Goal: Transaction & Acquisition: Obtain resource

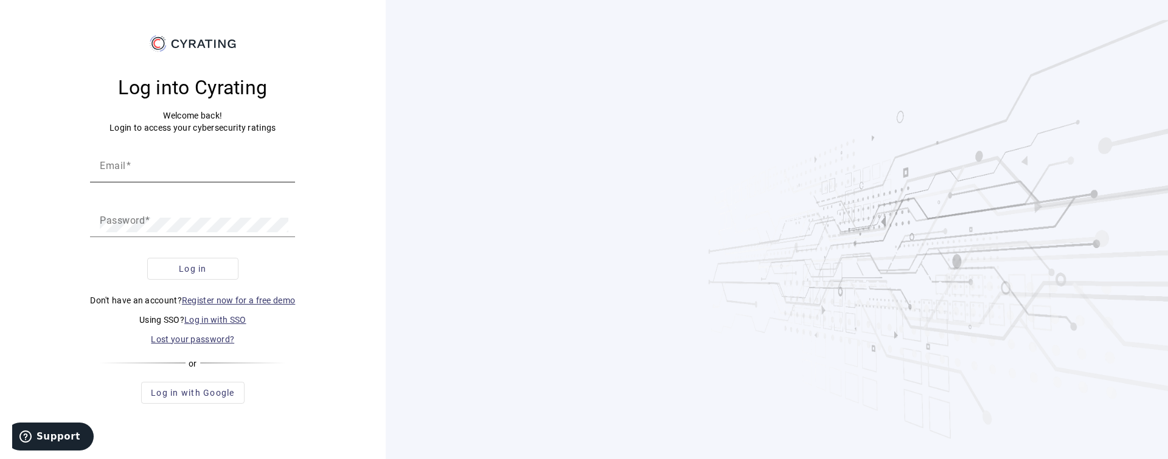
click at [145, 165] on input "Email" at bounding box center [193, 170] width 186 height 15
paste input "[EMAIL_ADDRESS][DOMAIN_NAME]"
type input "[EMAIL_ADDRESS][DOMAIN_NAME]"
click at [218, 203] on div "Password" at bounding box center [193, 220] width 186 height 34
click at [217, 213] on div "Password" at bounding box center [193, 220] width 186 height 34
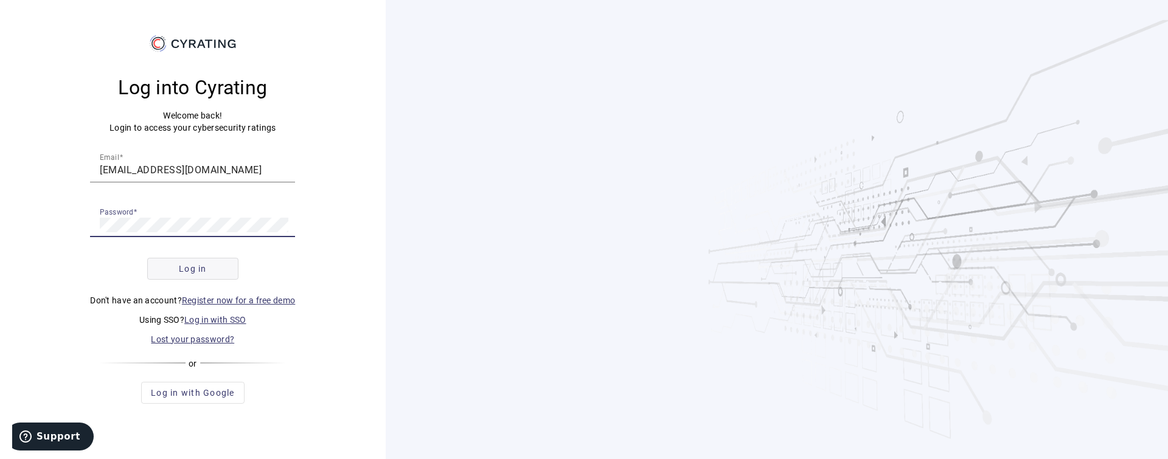
click at [206, 268] on span "Log in" at bounding box center [193, 269] width 28 height 12
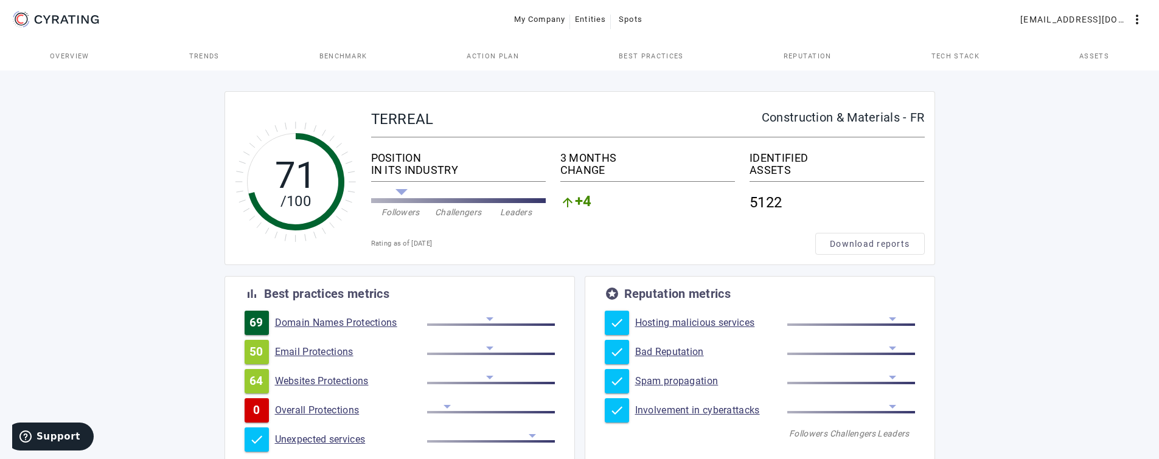
click at [840, 244] on span "Download reports" at bounding box center [870, 244] width 80 height 12
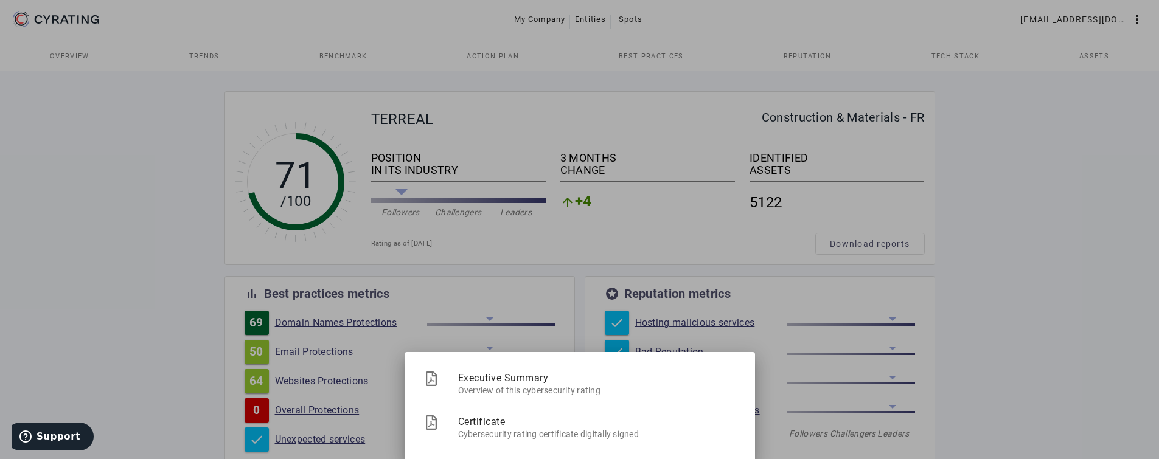
click at [490, 21] on div at bounding box center [579, 229] width 1159 height 459
